Goal: Task Accomplishment & Management: Manage account settings

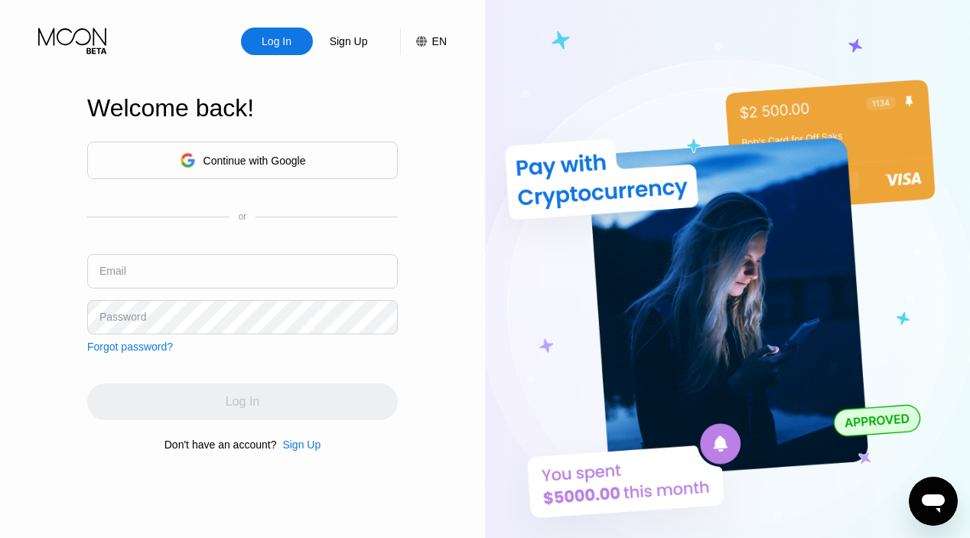
click at [217, 265] on input "text" at bounding box center [242, 271] width 311 height 34
paste input "eastonfoster77@tutanota.de"
type input "eastonfoster77@tutanota.de"
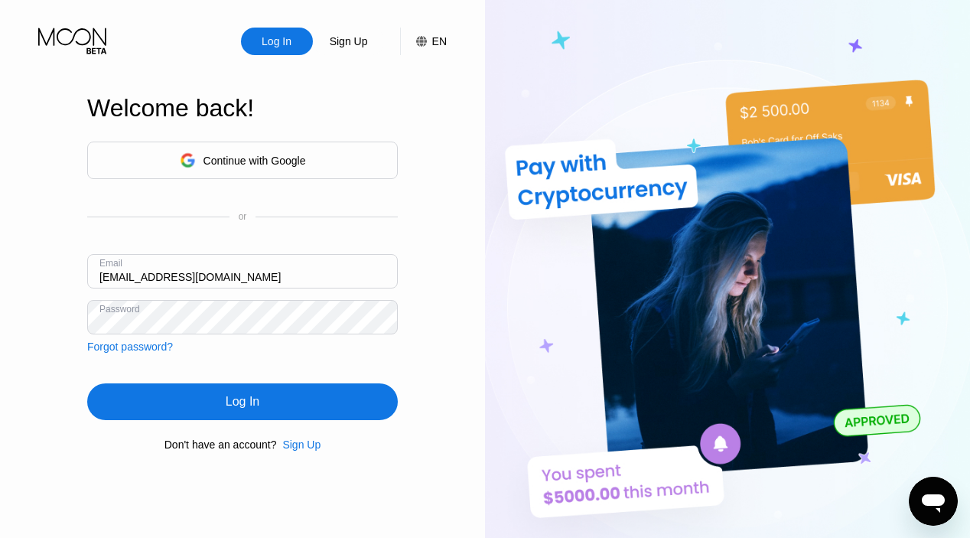
click at [310, 394] on div "Log In" at bounding box center [242, 401] width 311 height 37
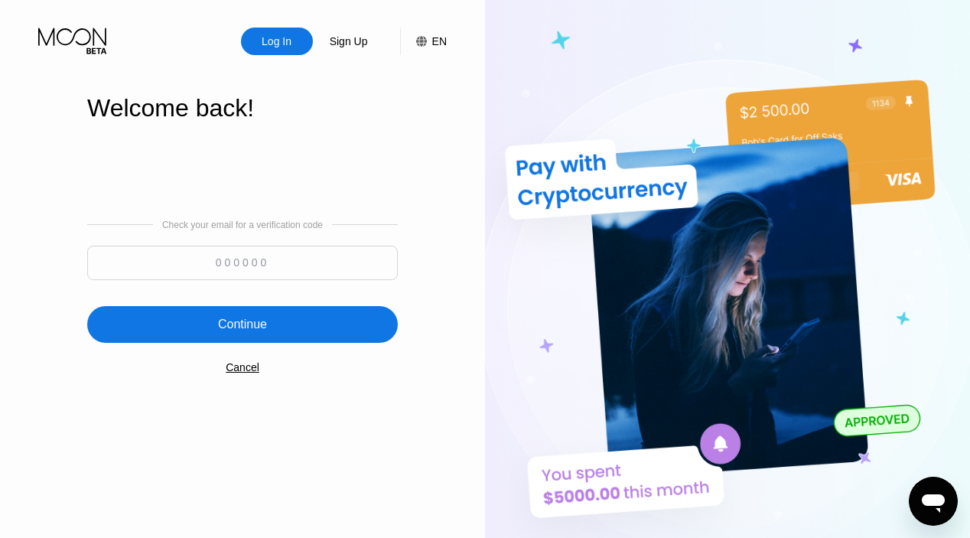
click at [277, 279] on input at bounding box center [242, 263] width 311 height 34
paste input "245688"
type input "245688"
click at [281, 318] on div "Continue" at bounding box center [242, 324] width 311 height 37
